Goal: Communication & Community: Answer question/provide support

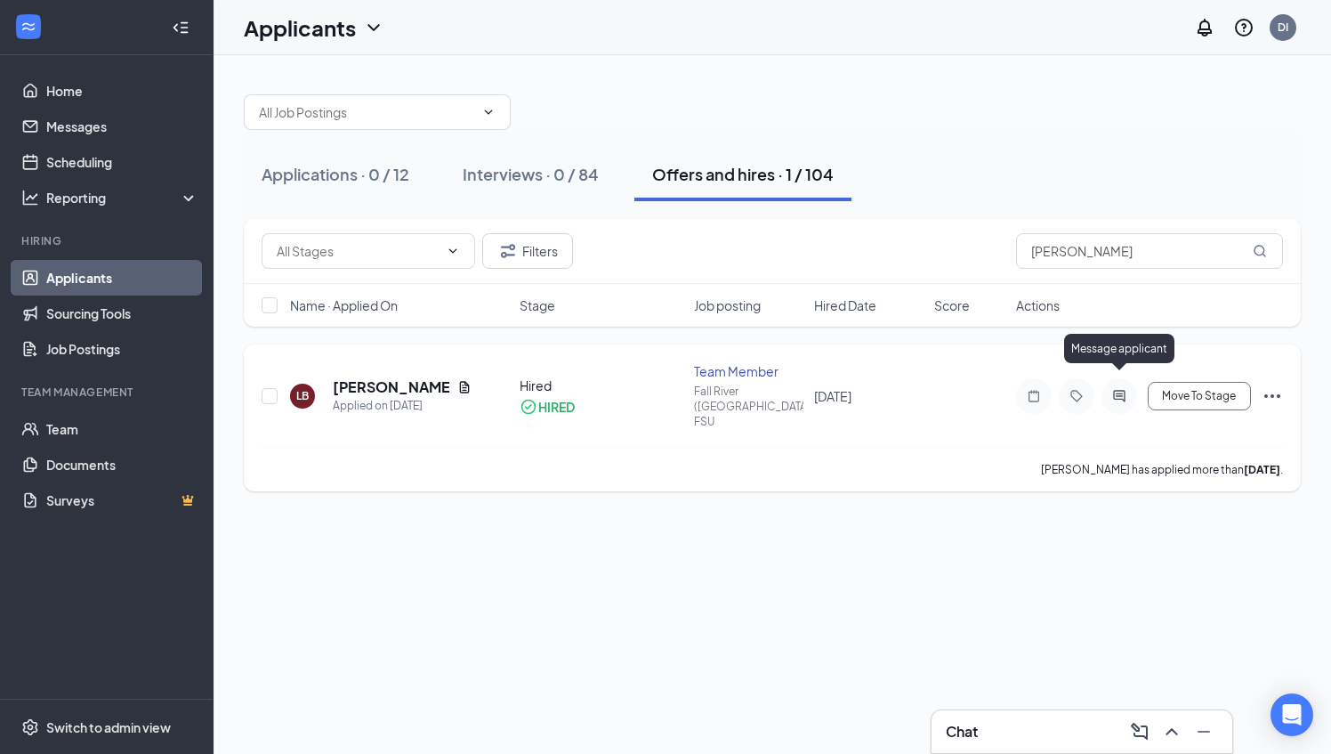
click at [1120, 389] on icon "ActiveChat" at bounding box center [1119, 396] width 21 height 14
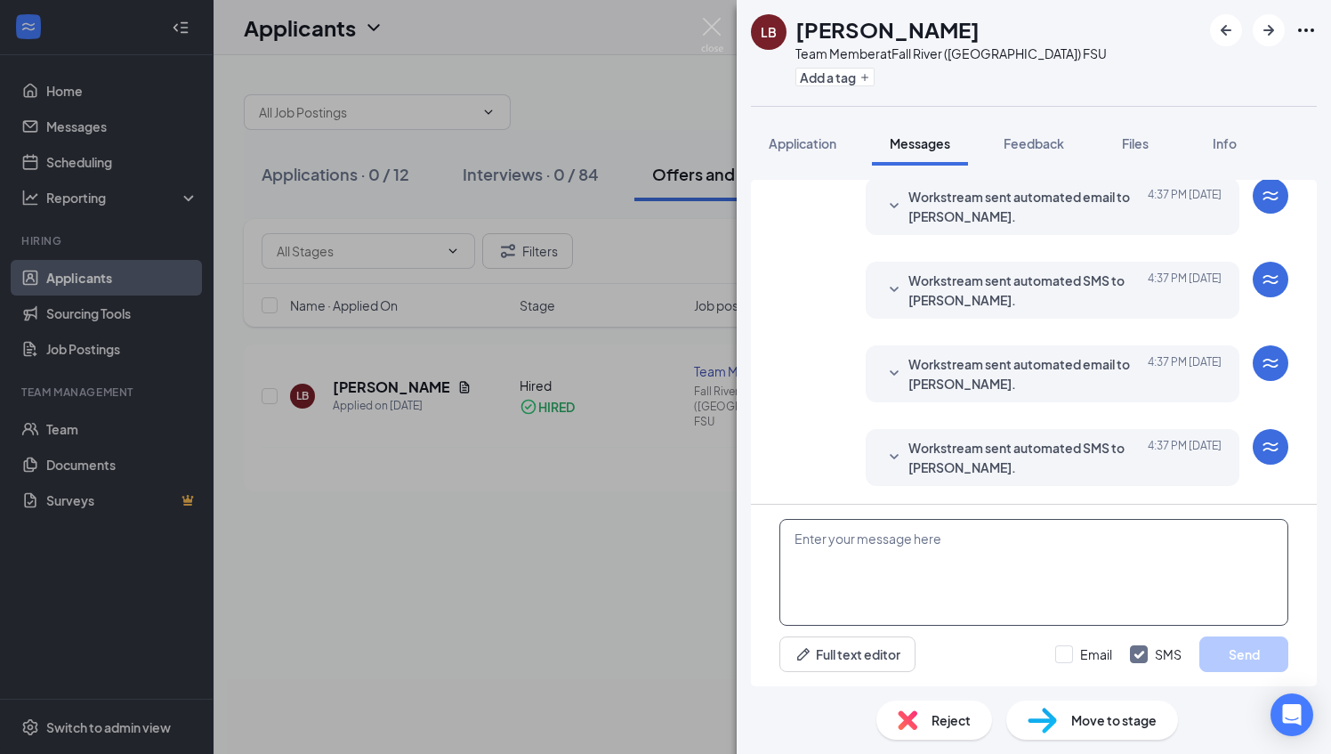
scroll to position [694, 0]
click at [878, 558] on textarea at bounding box center [1034, 572] width 509 height 107
click at [951, 536] on textarea "I hope you received the" at bounding box center [1034, 572] width 509 height 107
type textarea "I hope you received the invite to HS teams for your schedule!"
click at [1239, 659] on button "Send" at bounding box center [1244, 654] width 89 height 36
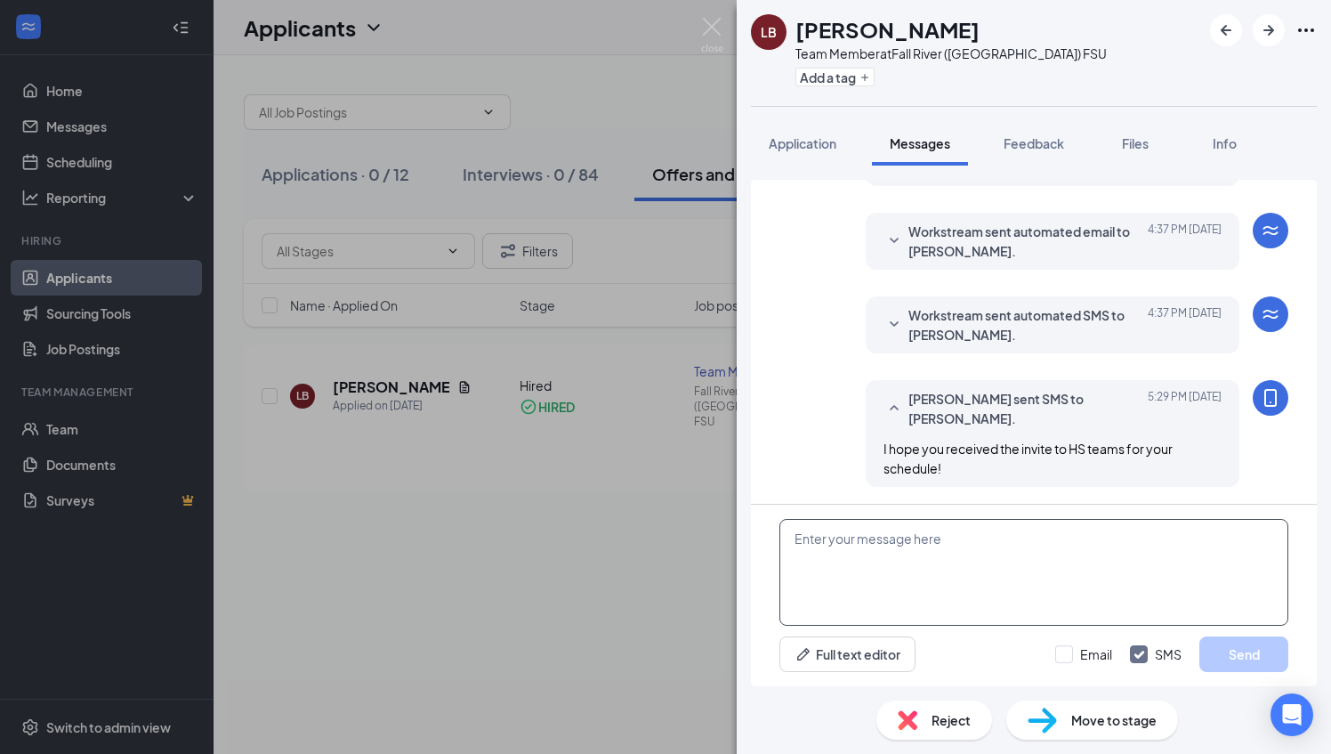
scroll to position [828, 0]
click at [703, 29] on img at bounding box center [712, 35] width 22 height 35
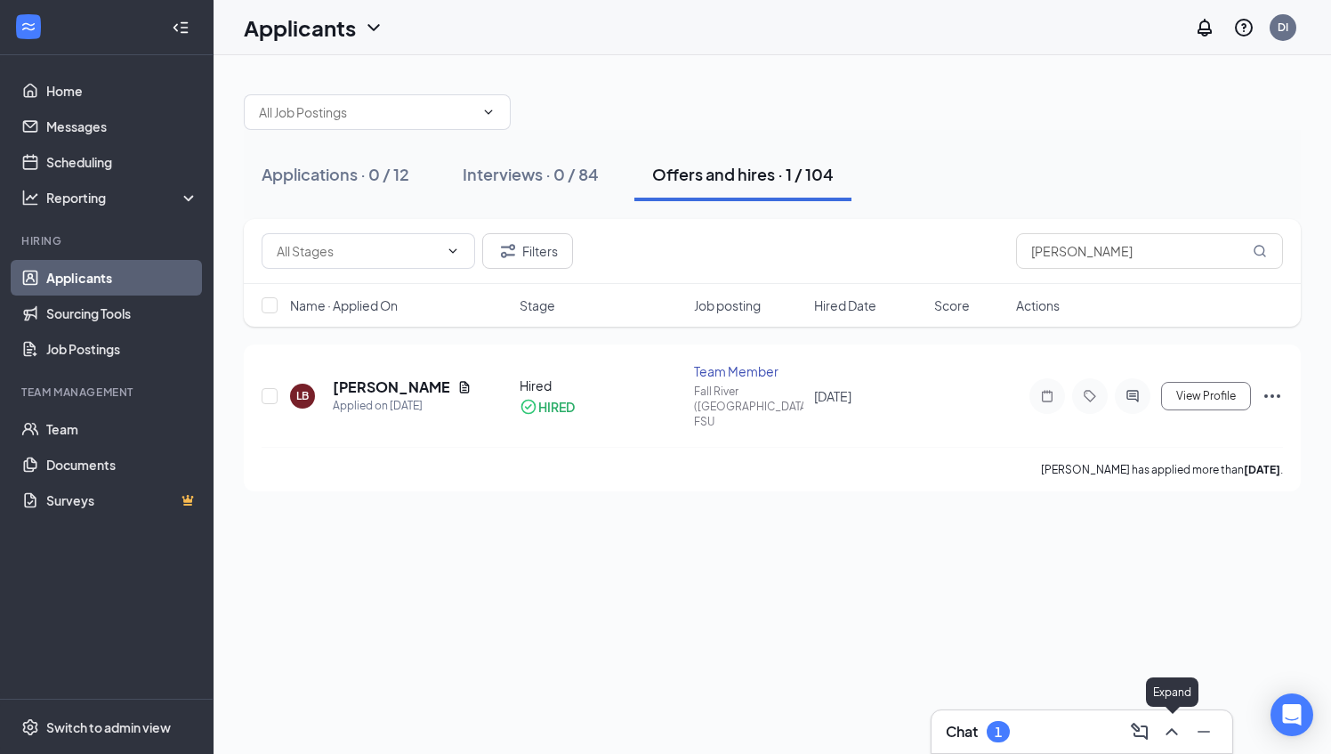
click at [1175, 728] on icon "ChevronUp" at bounding box center [1171, 731] width 21 height 21
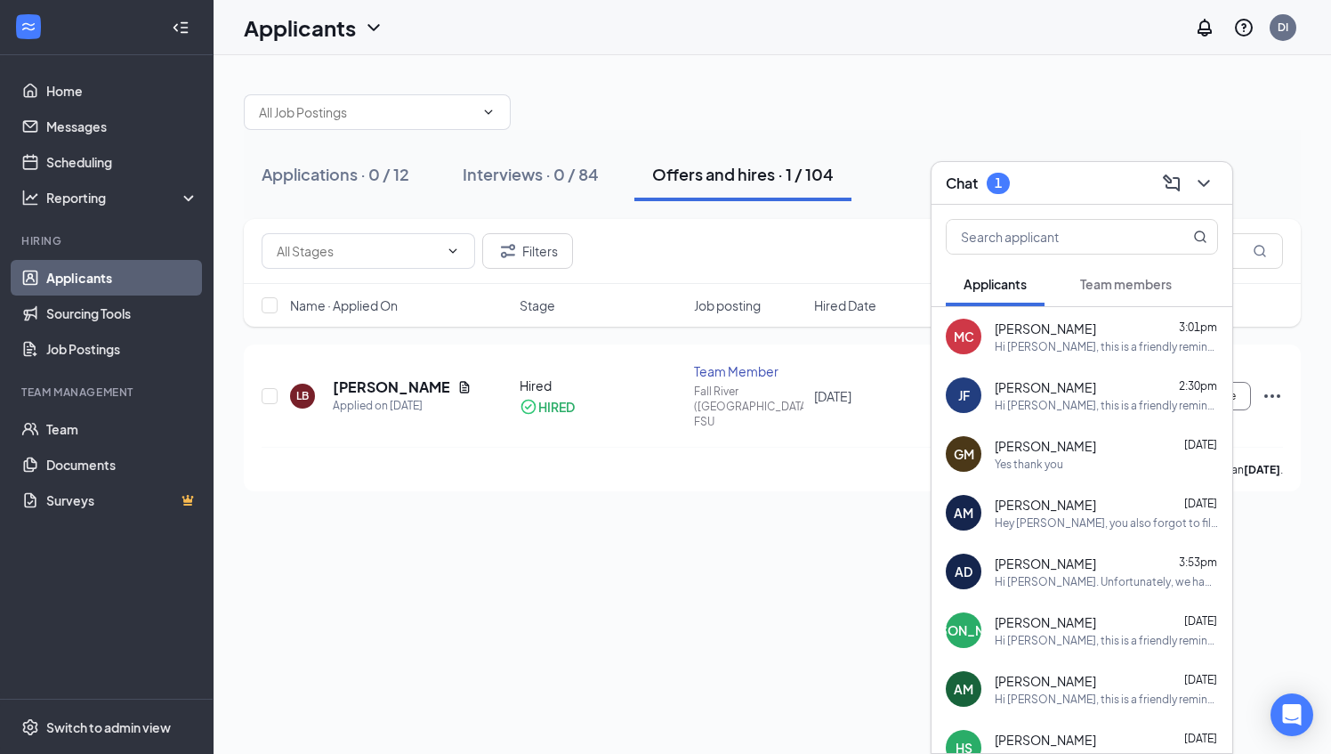
click at [1111, 291] on span "Team members" at bounding box center [1126, 284] width 92 height 16
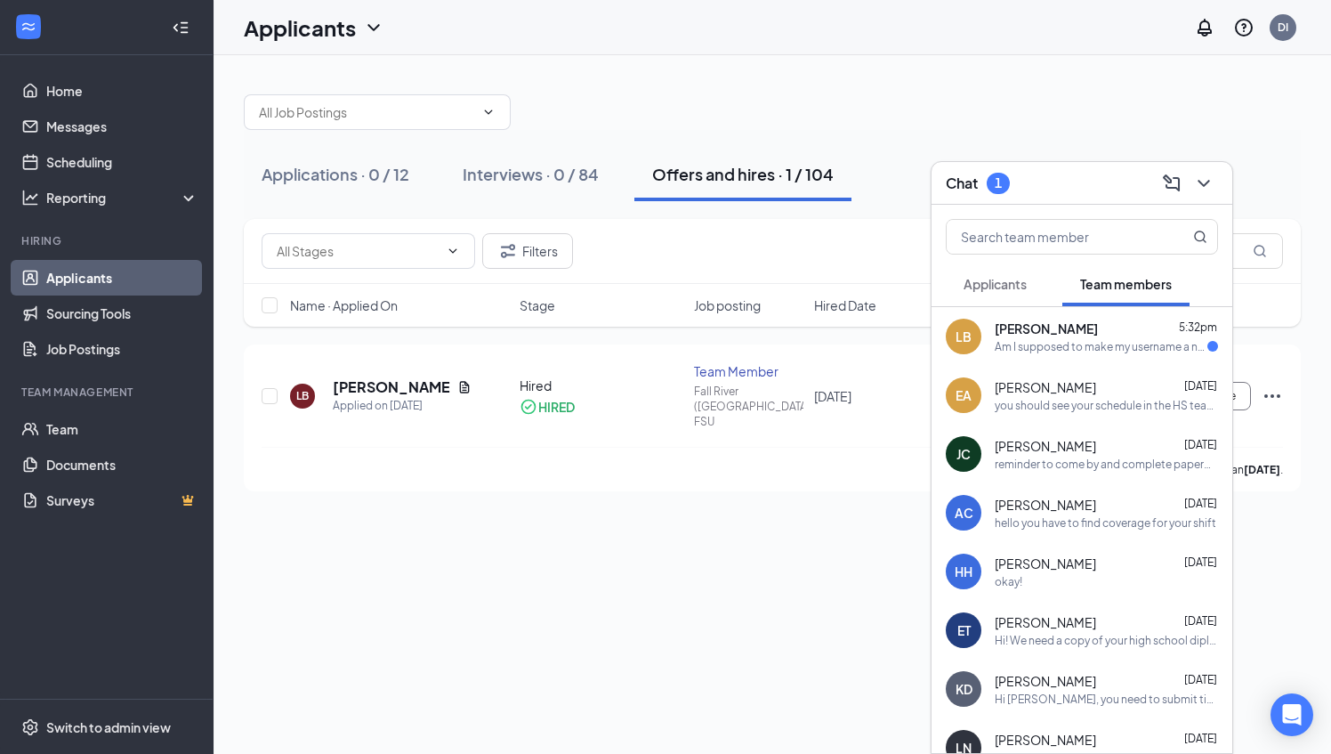
click at [1081, 327] on span "[PERSON_NAME]" at bounding box center [1046, 329] width 103 height 18
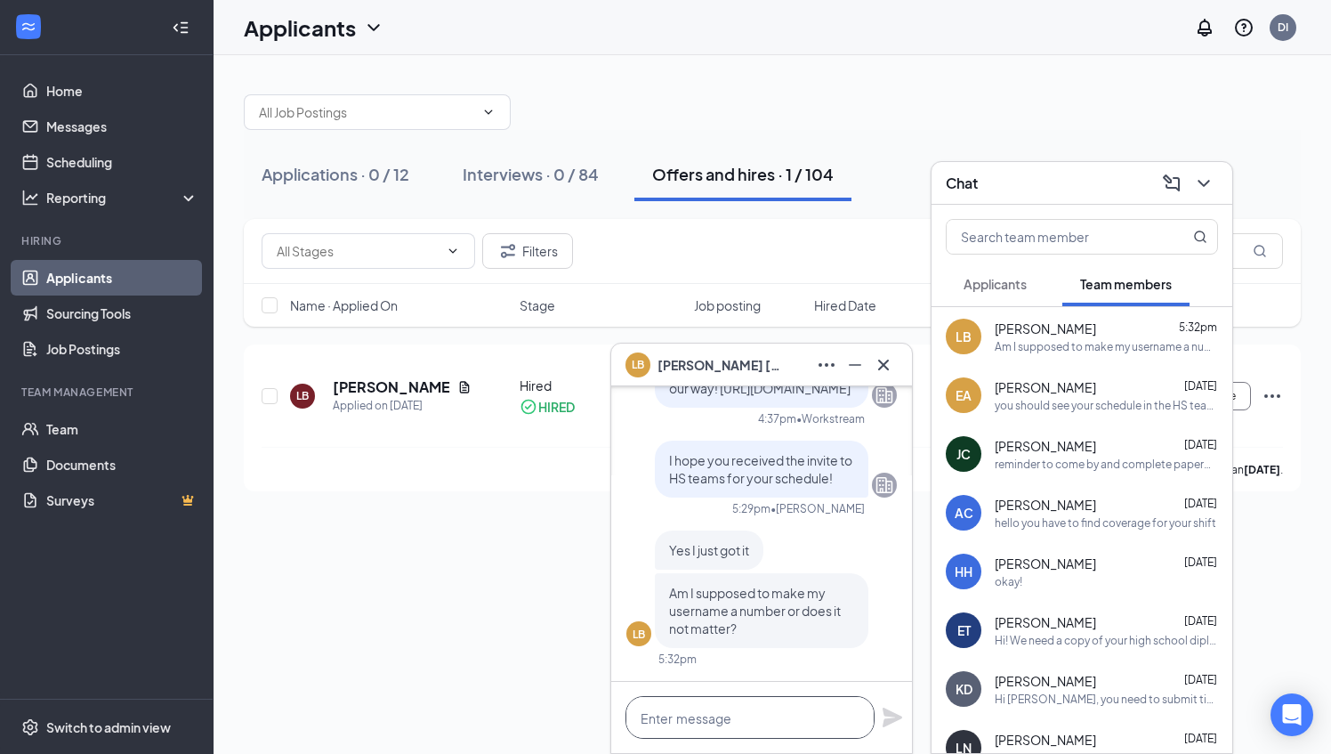
click at [812, 721] on textarea at bounding box center [750, 717] width 249 height 43
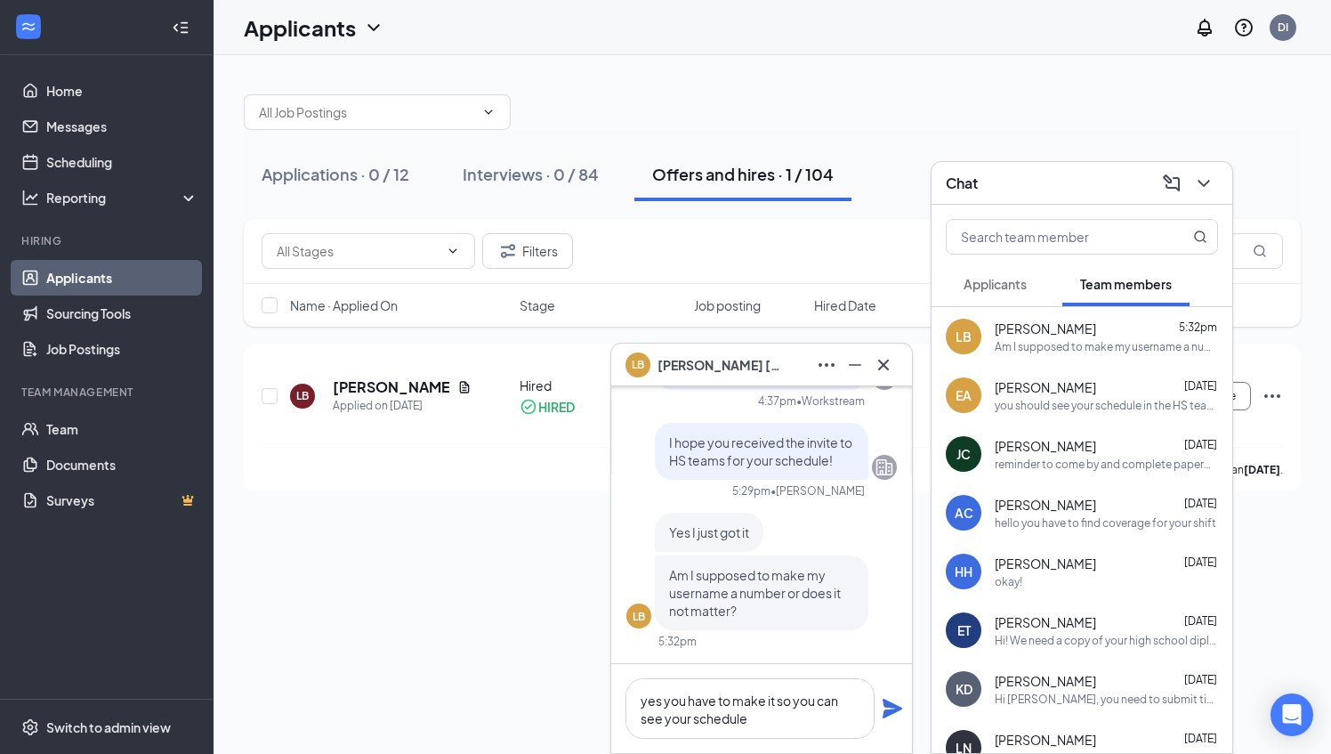
click at [892, 705] on icon "Plane" at bounding box center [893, 709] width 20 height 20
drag, startPoint x: 639, startPoint y: 700, endPoint x: 820, endPoint y: 725, distance: 182.5
click at [820, 725] on textarea "yes you have to make it so you can see your schedule" at bounding box center [750, 708] width 249 height 61
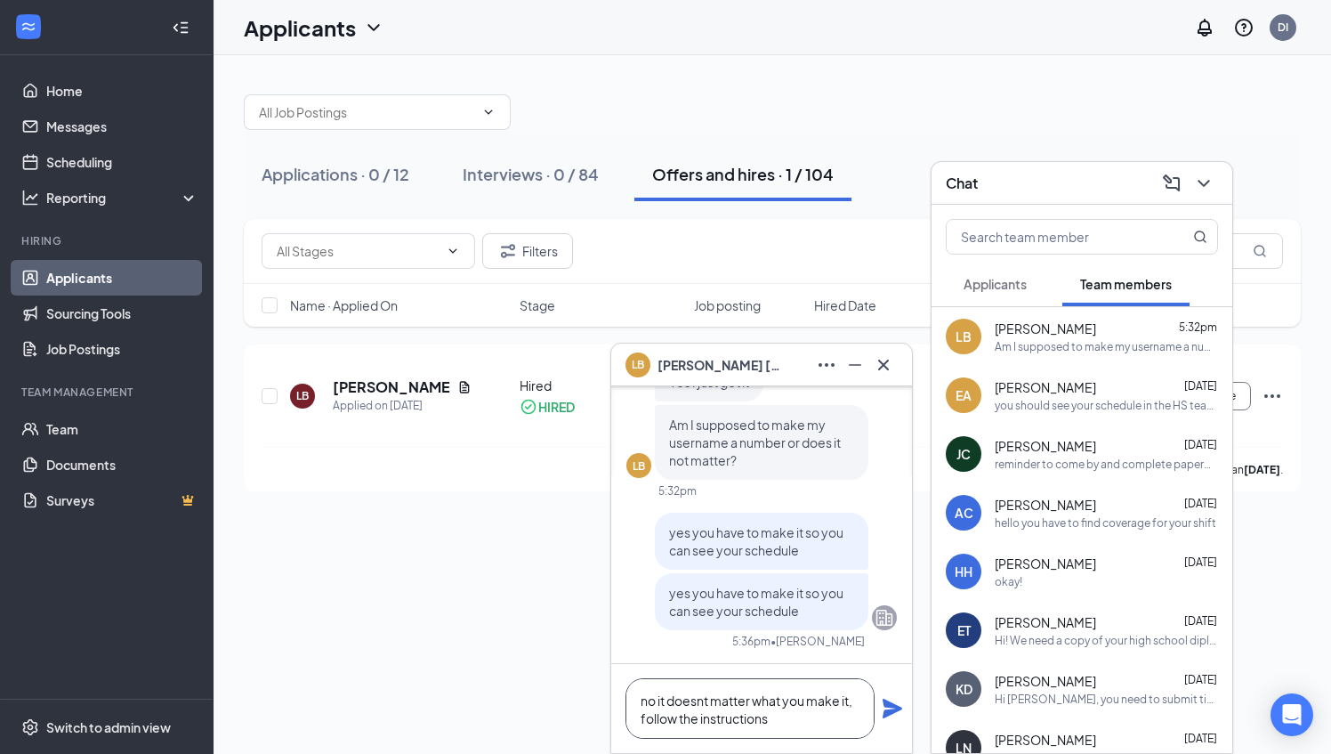
type textarea "no it doesnt matter what you make it, follow the instructions"
click at [886, 717] on icon "Plane" at bounding box center [893, 709] width 20 height 20
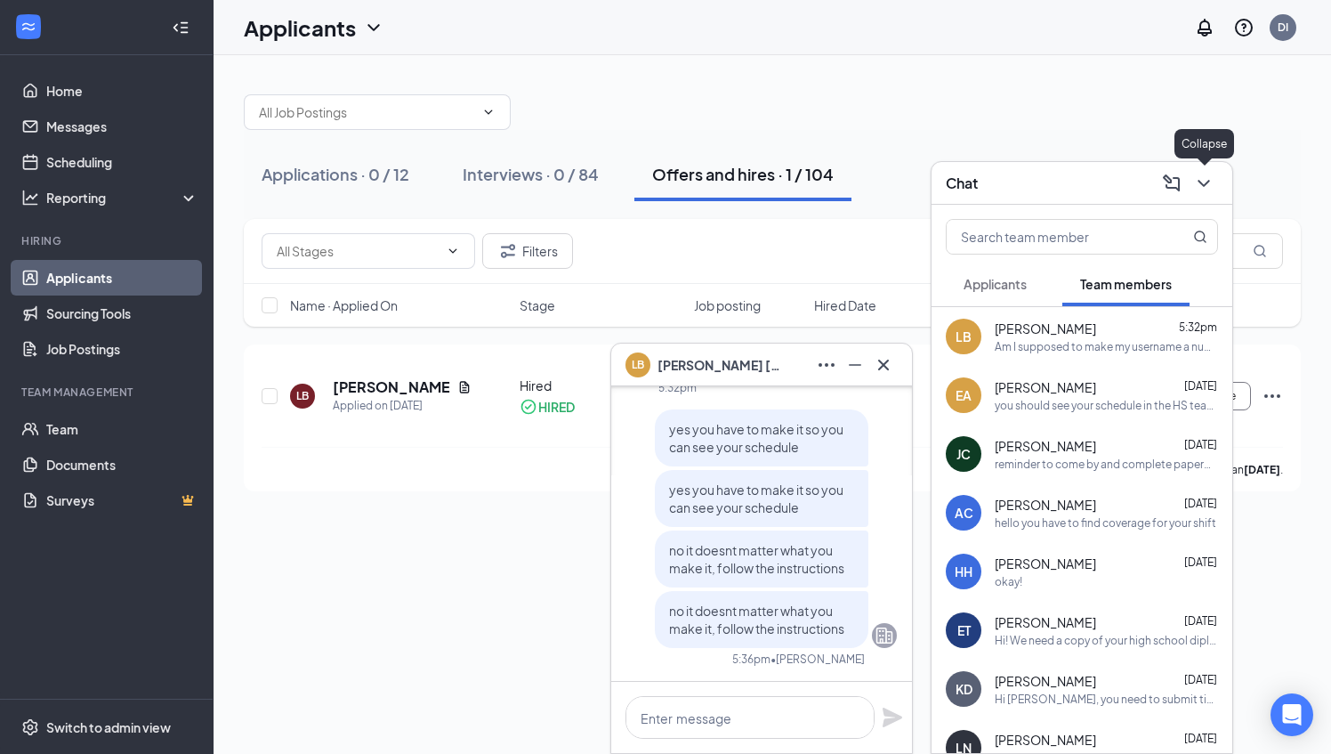
click at [1212, 176] on icon "ChevronDown" at bounding box center [1203, 183] width 21 height 21
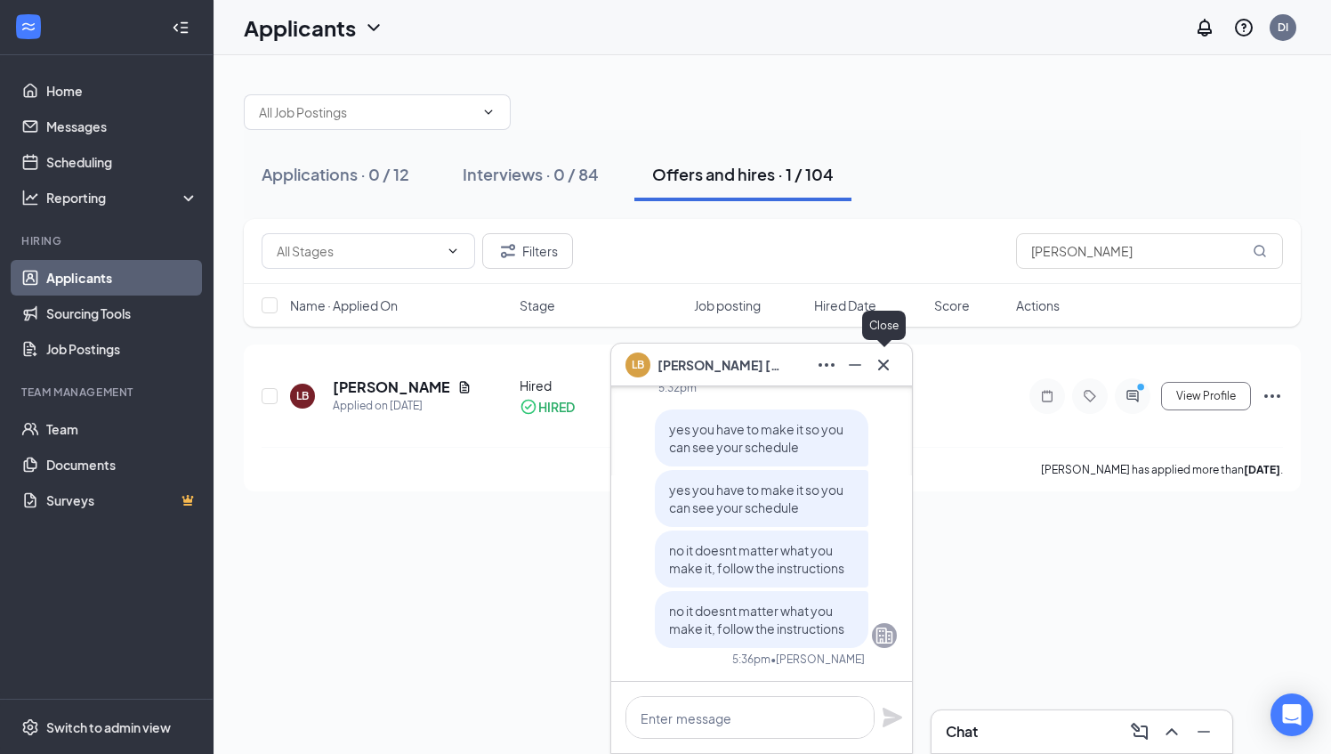
click at [884, 364] on icon "Cross" at bounding box center [883, 364] width 11 height 11
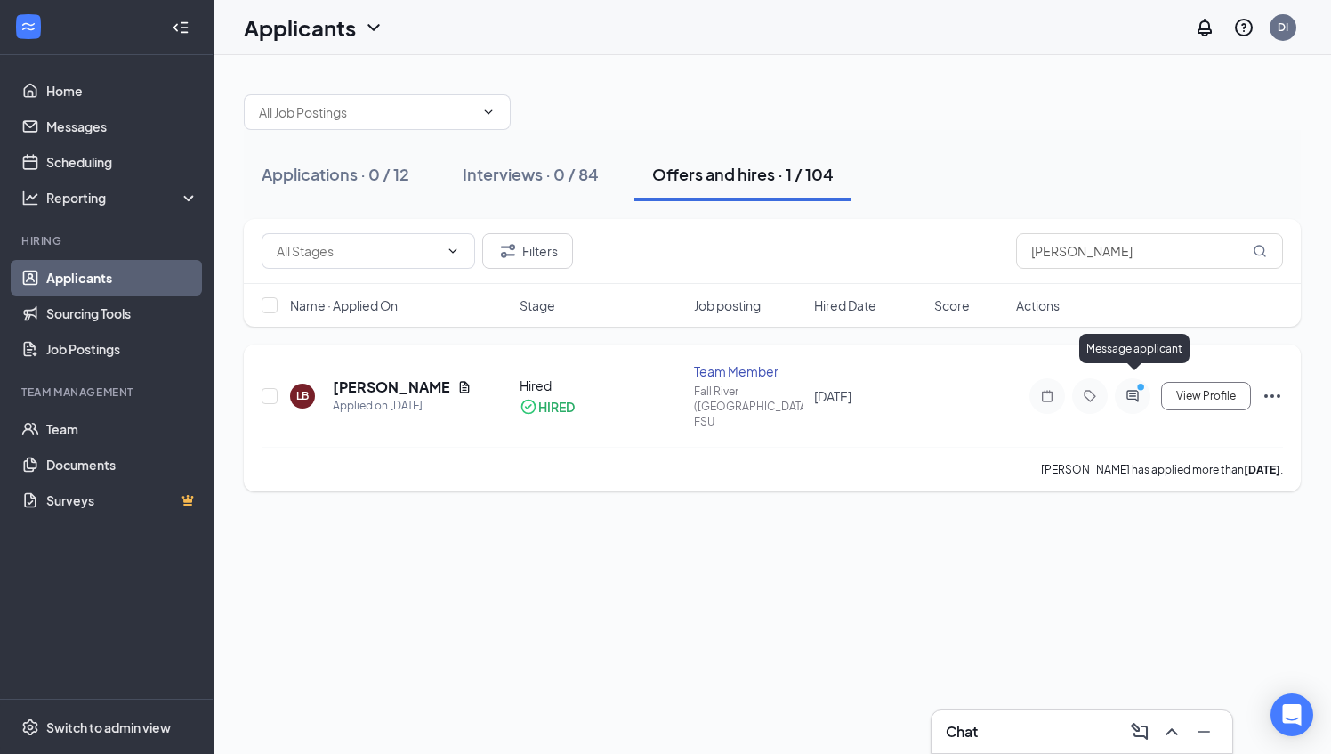
click at [1137, 382] on icon "PrimaryDot" at bounding box center [1143, 389] width 21 height 14
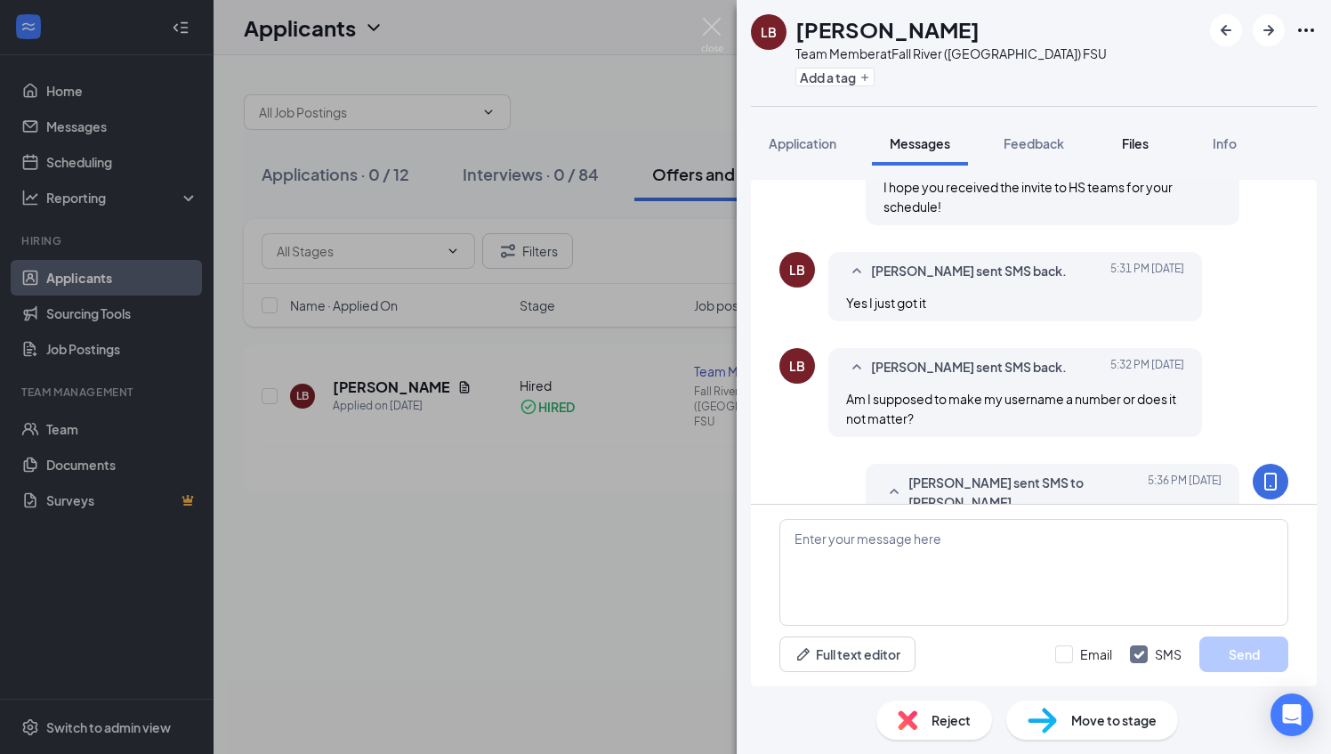
scroll to position [710, 0]
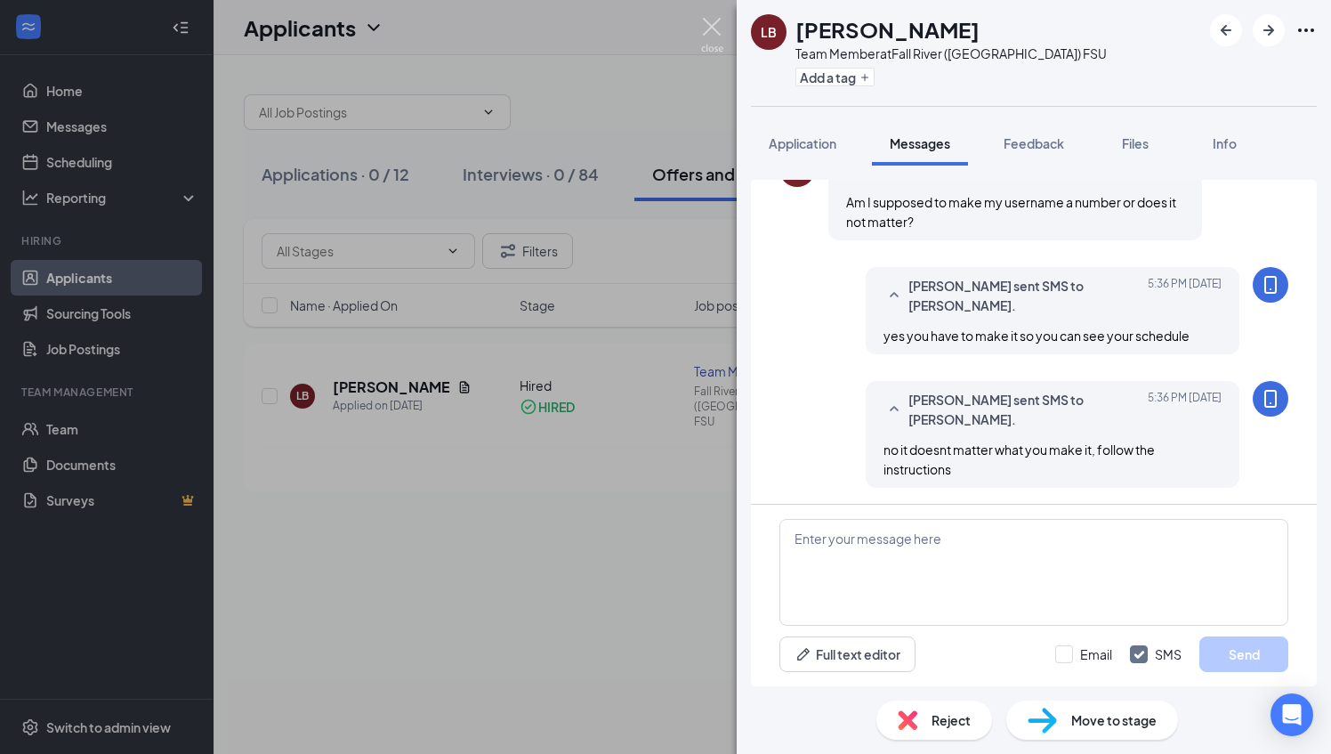
click at [708, 28] on img at bounding box center [712, 35] width 22 height 35
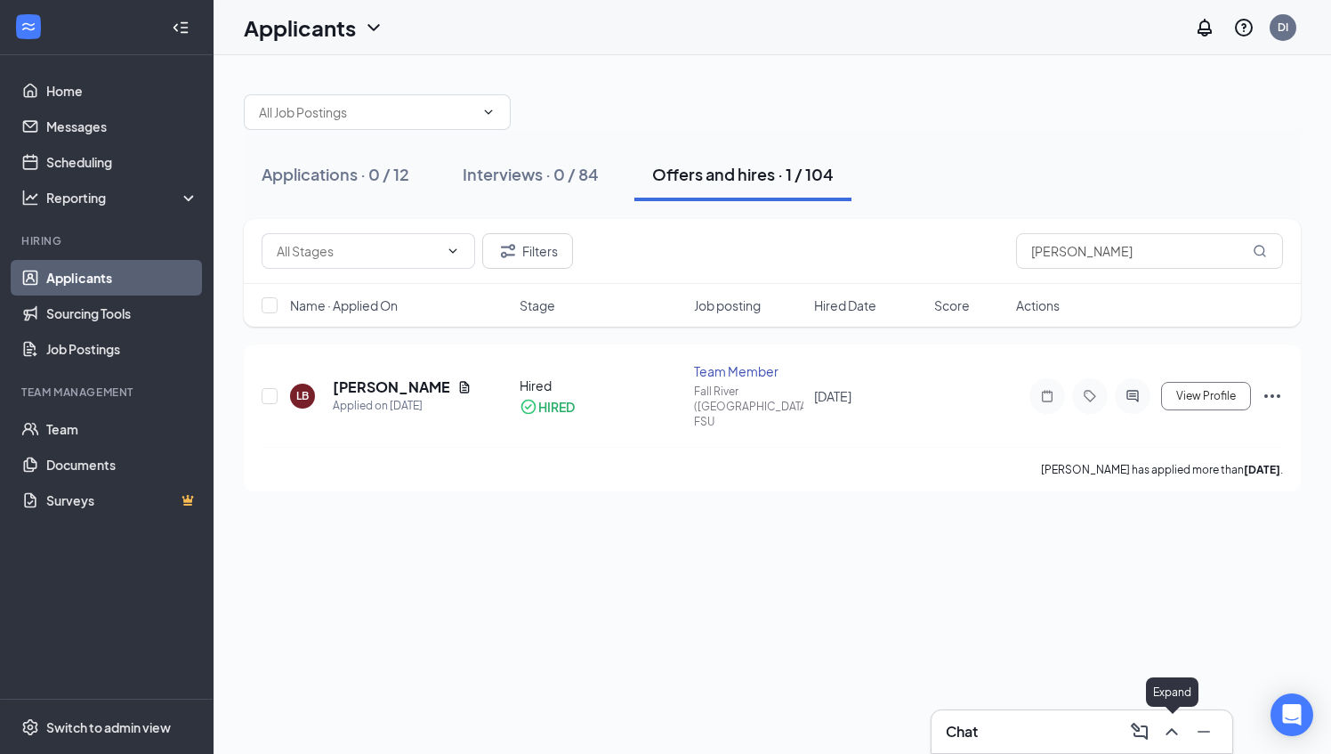
click at [1175, 732] on icon "ChevronUp" at bounding box center [1172, 731] width 12 height 7
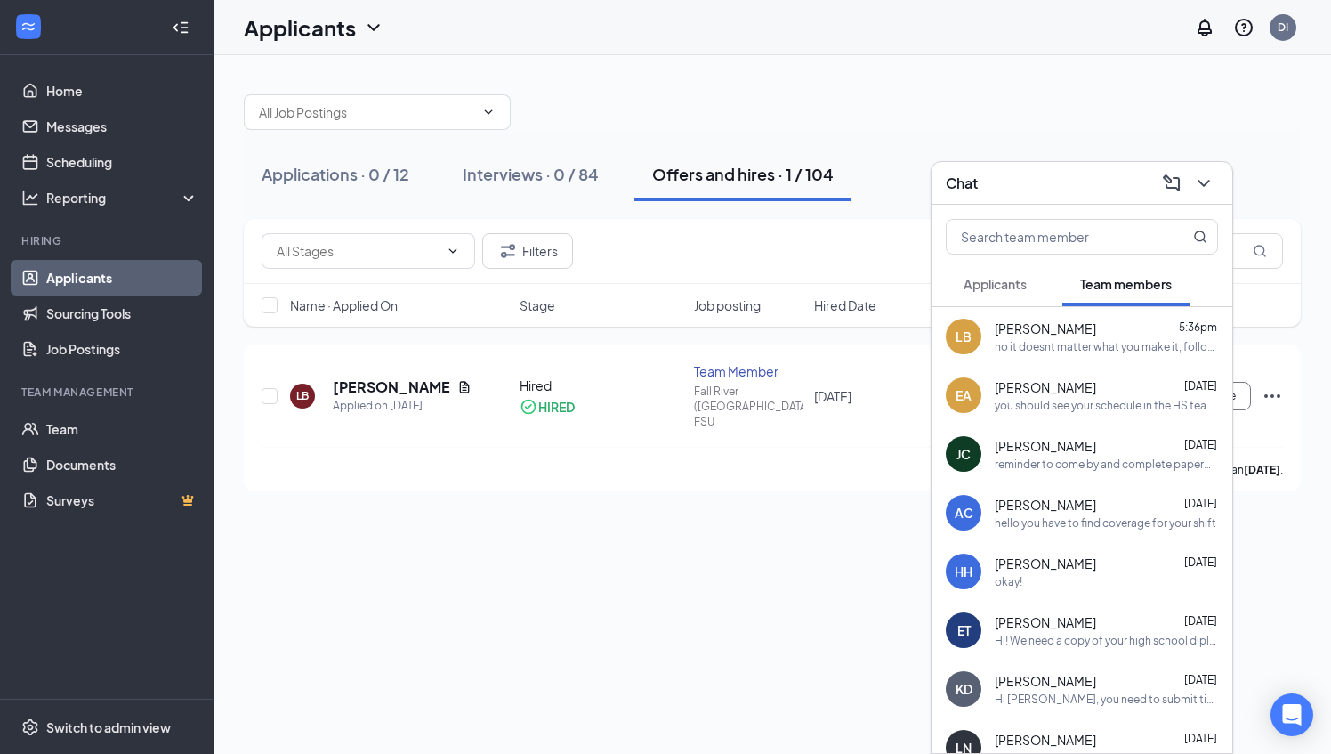
click at [1067, 342] on div "no it doesnt matter what you make it, follow the instructions" at bounding box center [1106, 346] width 223 height 15
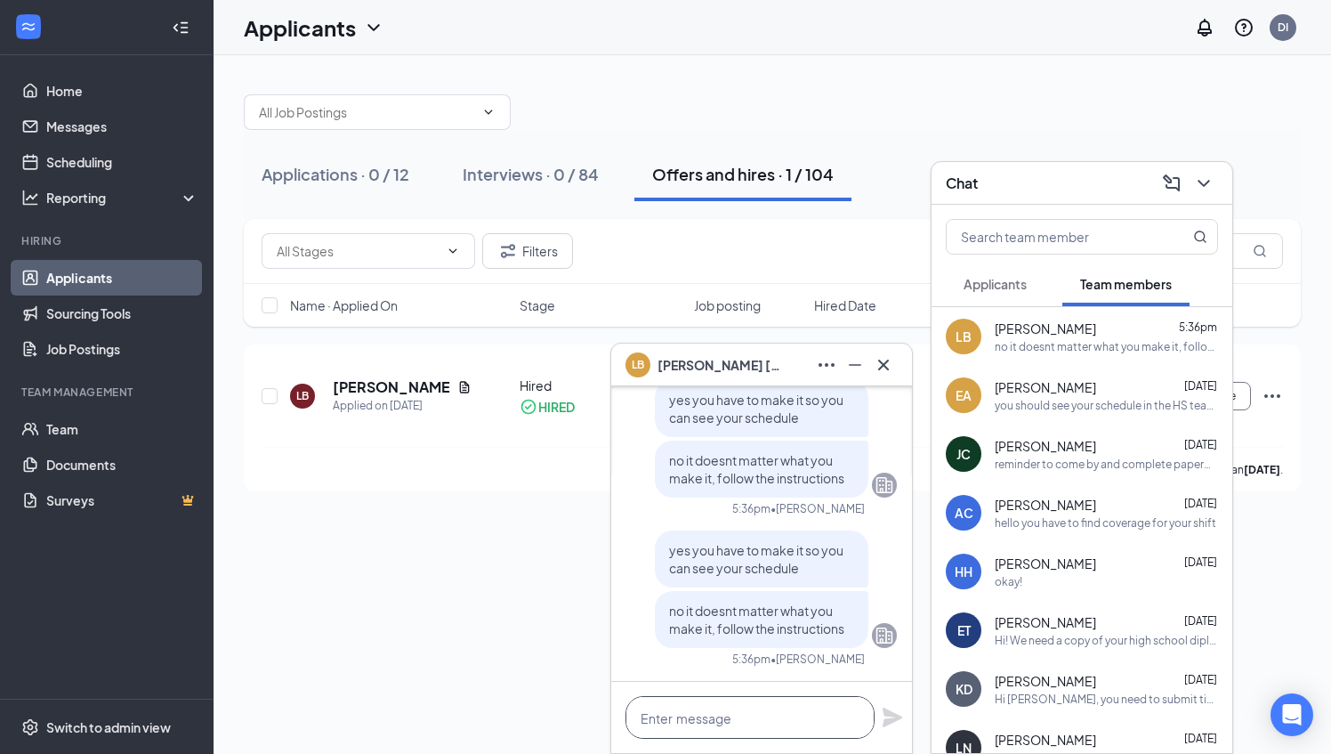
click at [660, 724] on textarea at bounding box center [750, 717] width 249 height 43
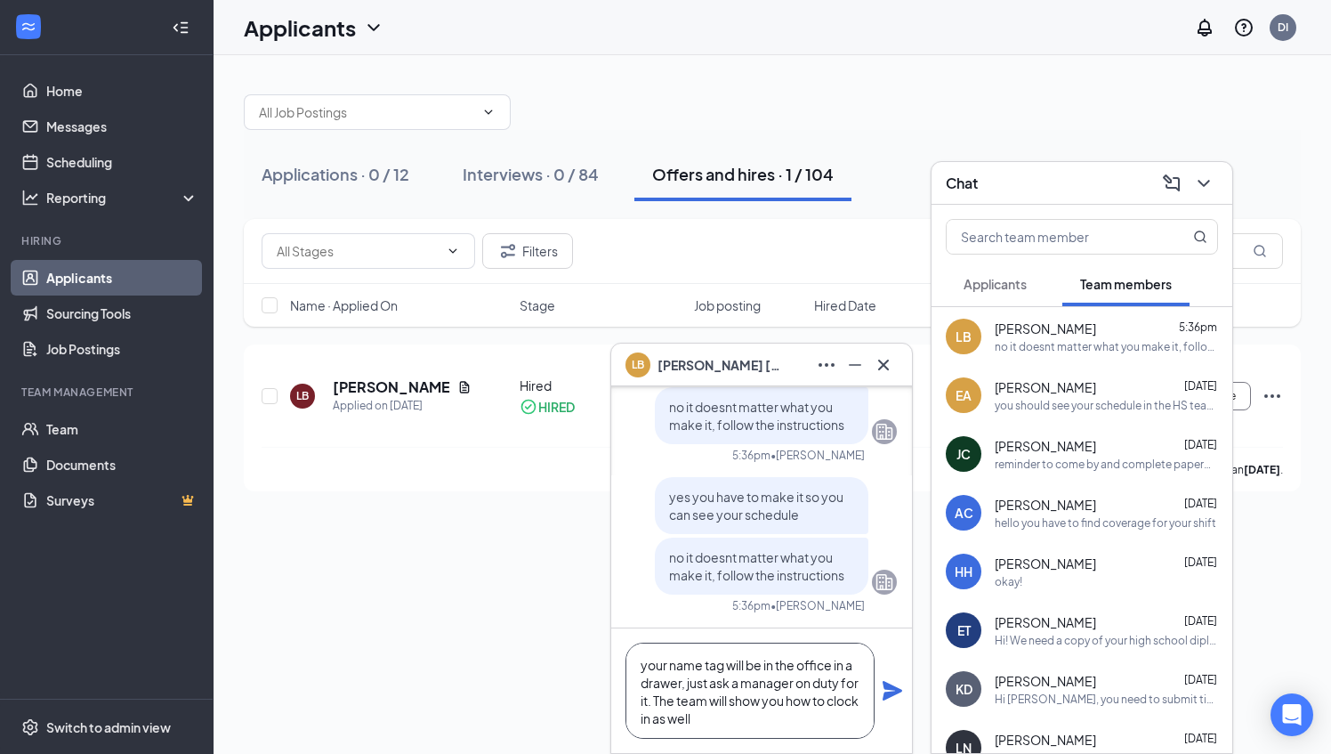
click at [754, 726] on textarea "your name tag will be in the office in a drawer, just ask a manager on duty for…" at bounding box center [750, 691] width 249 height 96
type textarea "your name tag will be in the office in a drawer, just ask a manager on duty for…"
click at [890, 700] on icon "Plane" at bounding box center [892, 690] width 21 height 21
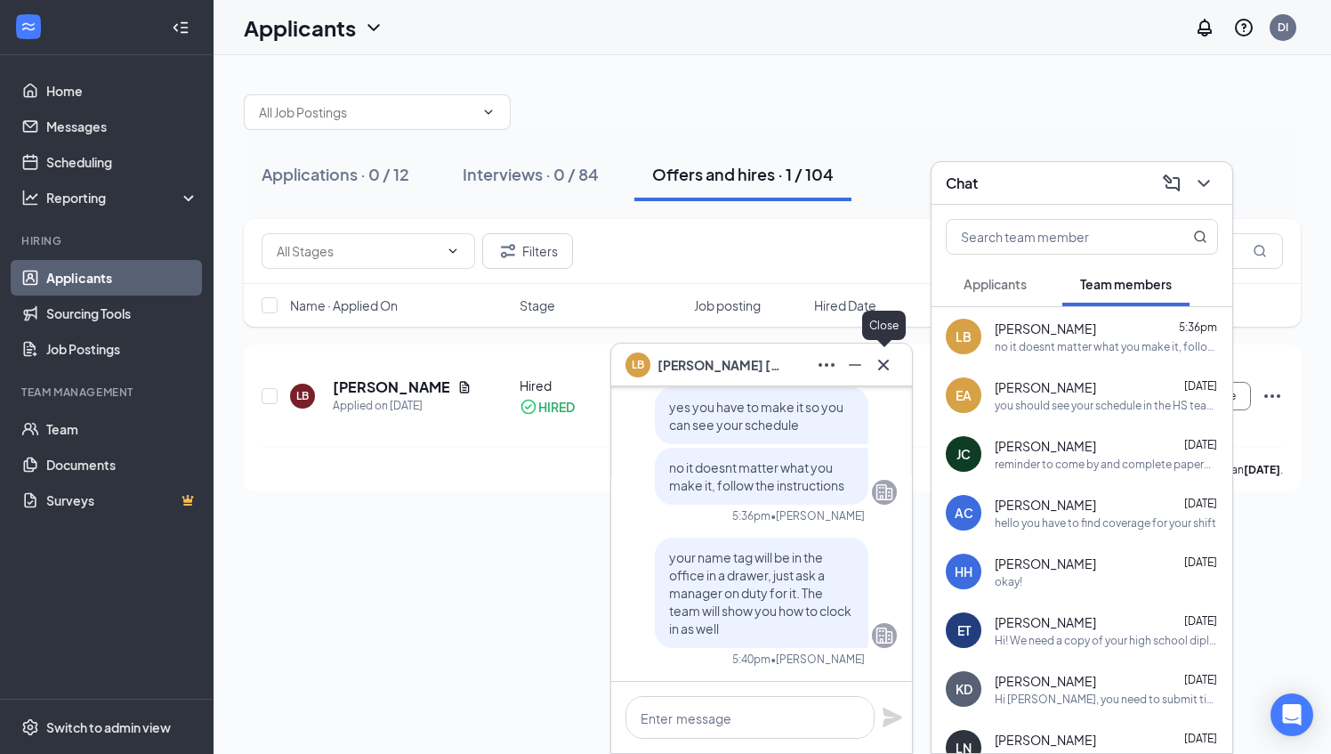
click at [888, 360] on icon "Cross" at bounding box center [883, 364] width 21 height 21
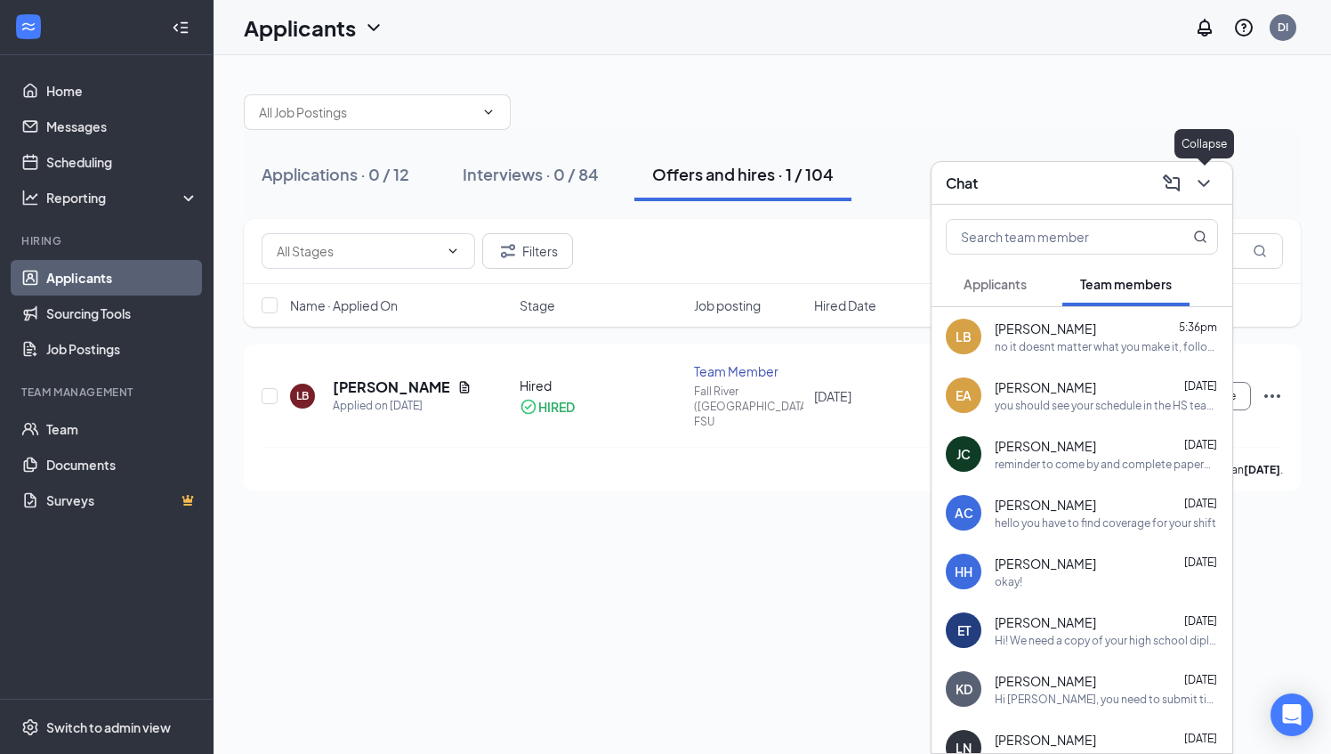
click at [1206, 186] on icon "ChevronDown" at bounding box center [1203, 183] width 21 height 21
click at [1188, 176] on div "Chat Applicants Team members LB [PERSON_NAME] 5:36pm no it doesnt matter what y…" at bounding box center [773, 404] width 1118 height 699
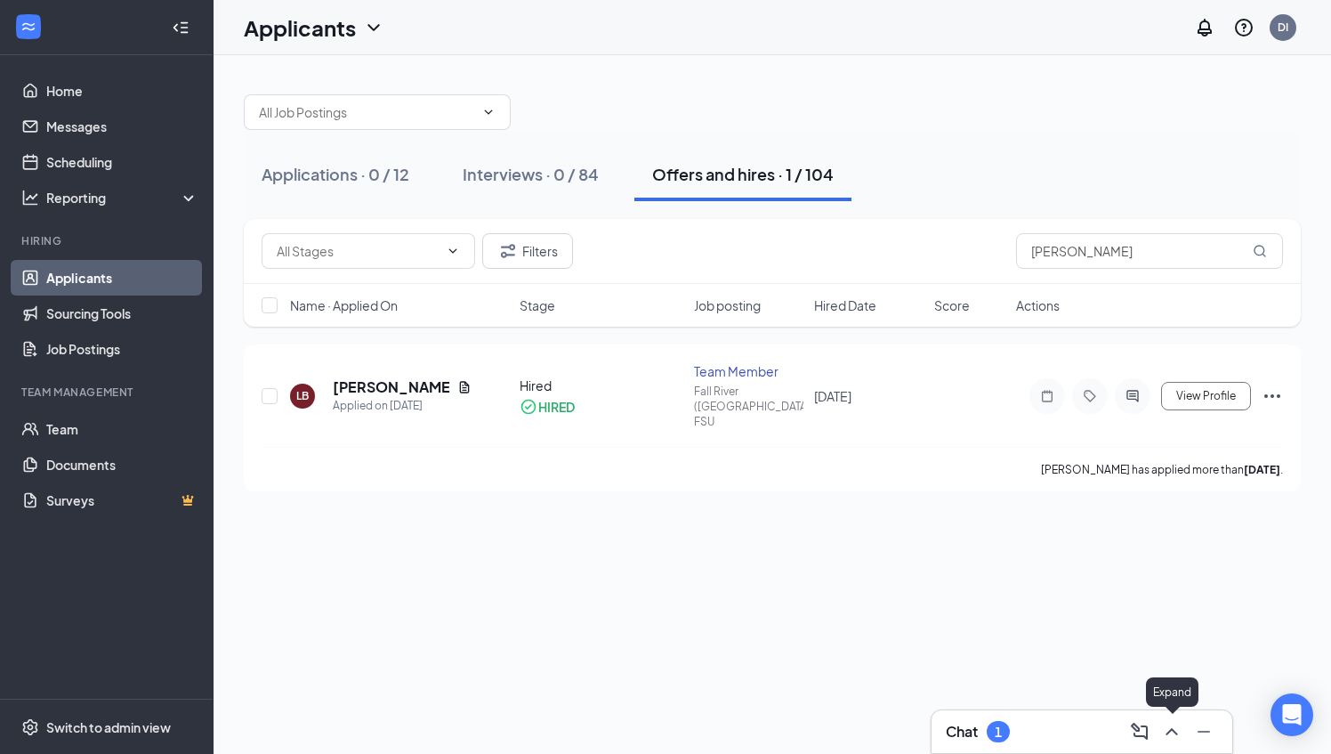
click at [1177, 728] on icon "ChevronUp" at bounding box center [1171, 731] width 21 height 21
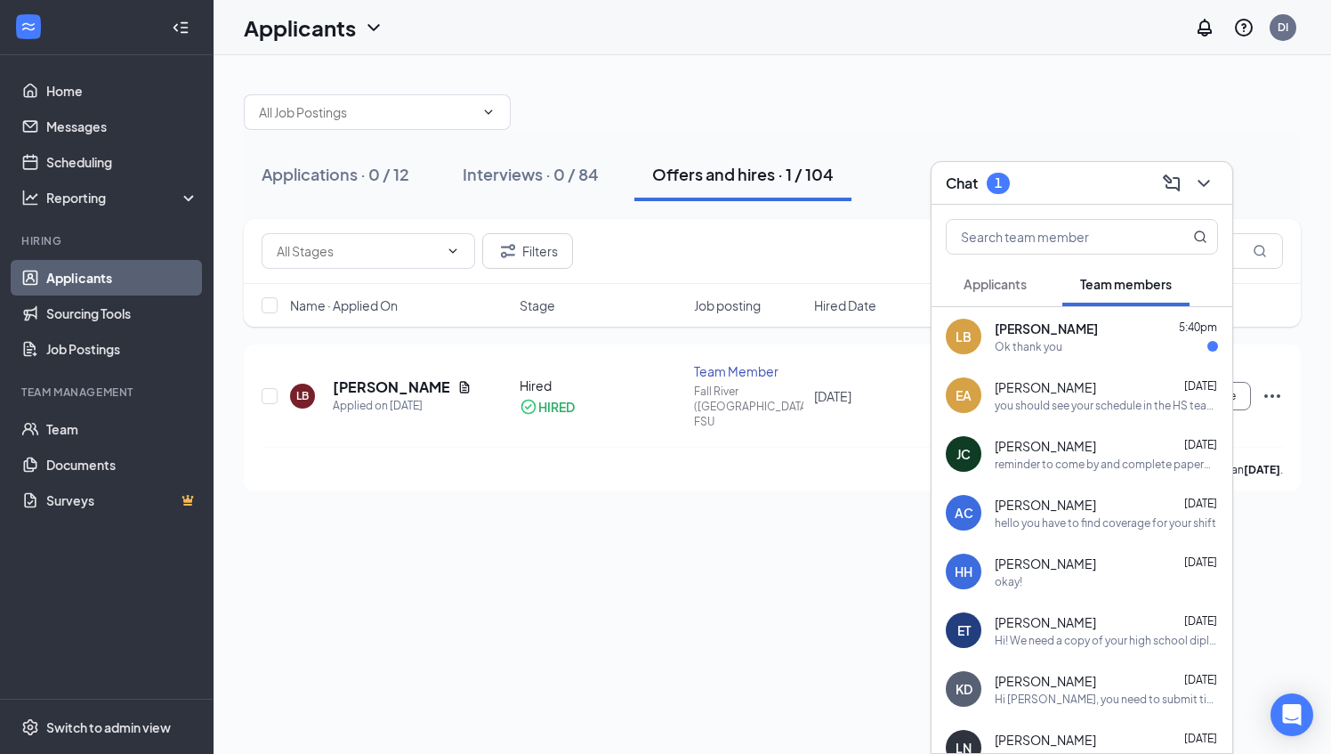
click at [1086, 344] on div "Ok thank you" at bounding box center [1106, 346] width 223 height 15
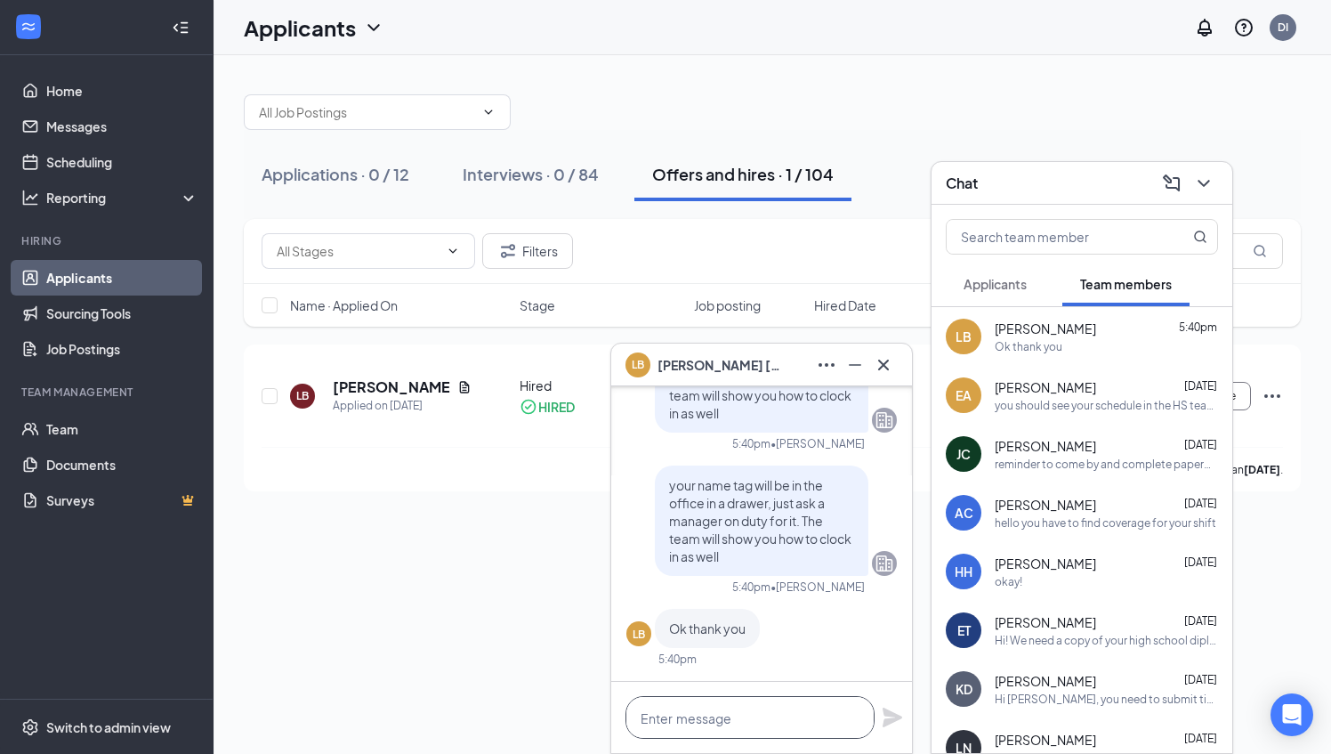
click at [732, 724] on textarea at bounding box center [750, 717] width 249 height 43
click at [887, 367] on icon "Cross" at bounding box center [883, 364] width 21 height 21
